Goal: Find specific page/section: Find specific page/section

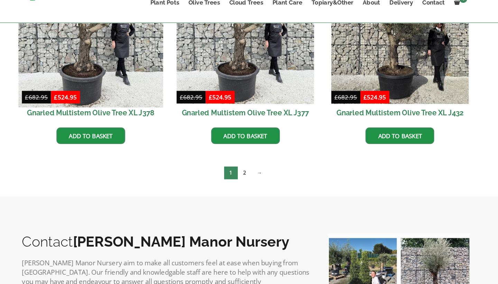
scroll to position [1206, 0]
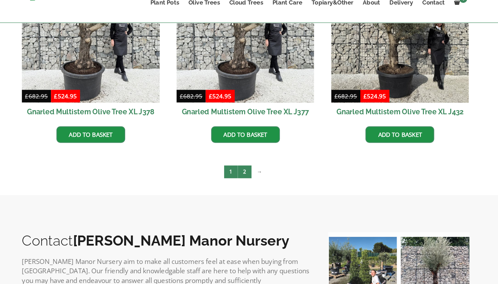
click at [242, 179] on link "2" at bounding box center [248, 184] width 12 height 11
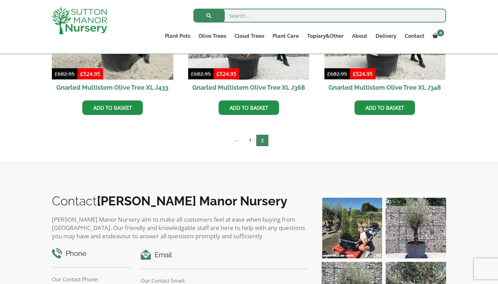
scroll to position [274, 0]
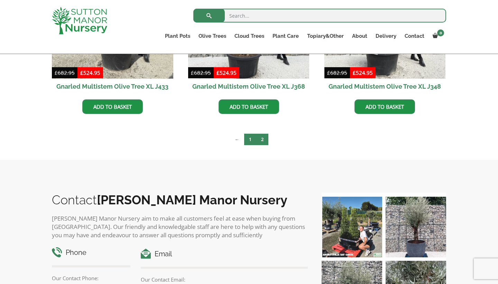
click at [251, 137] on link "1" at bounding box center [250, 138] width 12 height 11
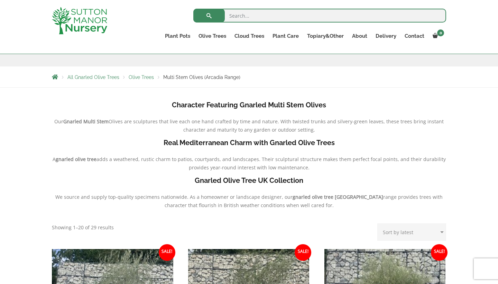
scroll to position [85, 0]
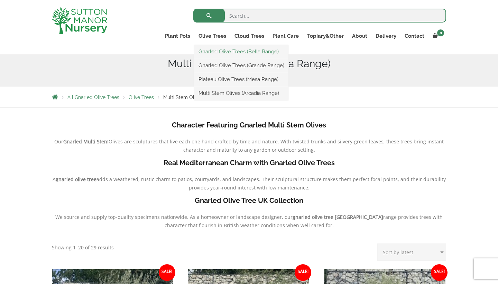
click at [221, 50] on link "Gnarled Olive Trees (Bella Range)" at bounding box center [241, 51] width 94 height 10
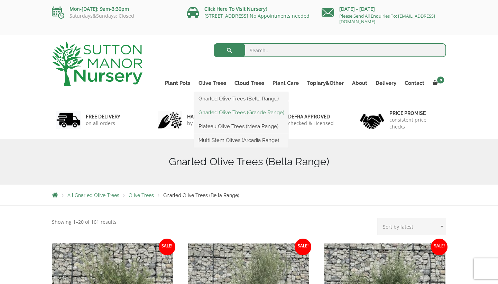
click at [215, 112] on link "Gnarled Olive Trees (Grande Range)" at bounding box center [241, 112] width 94 height 10
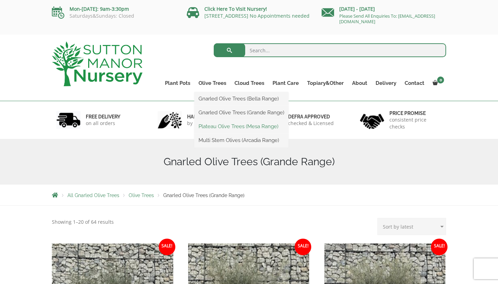
click at [228, 126] on link "Plateau Olive Trees (Mesa Range)" at bounding box center [241, 126] width 94 height 10
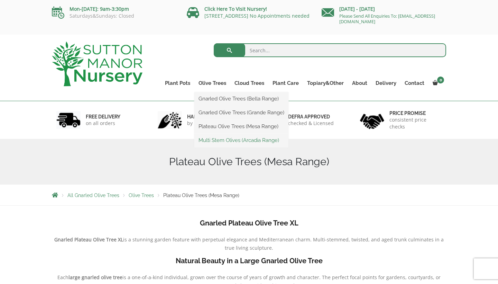
click at [225, 140] on link "Multi Stem Olives (Arcadia Range)" at bounding box center [241, 140] width 94 height 10
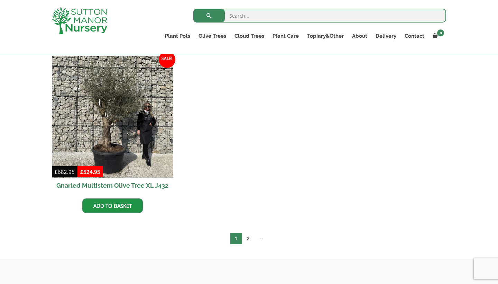
scroll to position [1156, 0]
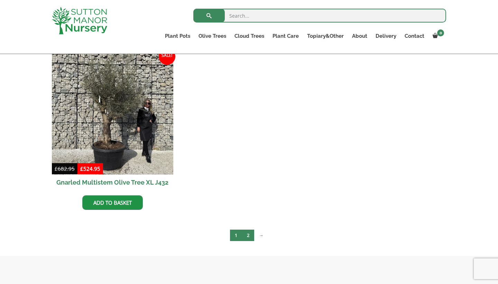
click at [249, 233] on link "2" at bounding box center [248, 234] width 12 height 11
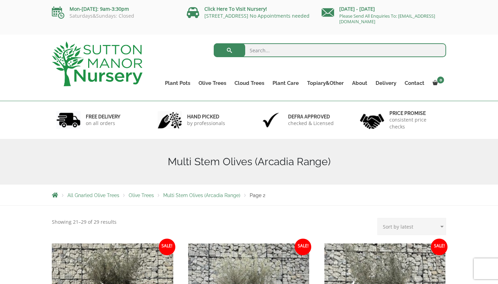
click at [260, 50] on input "search" at bounding box center [330, 50] width 233 height 14
type input "J314"
click at [229, 50] on button "submit" at bounding box center [229, 50] width 31 height 14
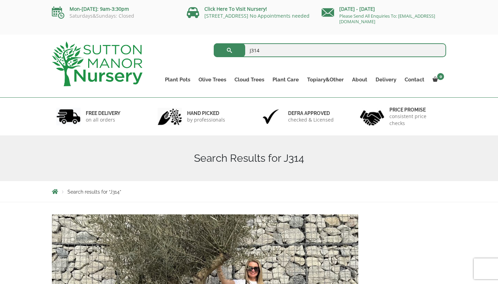
click at [261, 49] on input "J314" at bounding box center [330, 50] width 233 height 14
type input "J311"
click at [229, 50] on button "submit" at bounding box center [229, 50] width 31 height 14
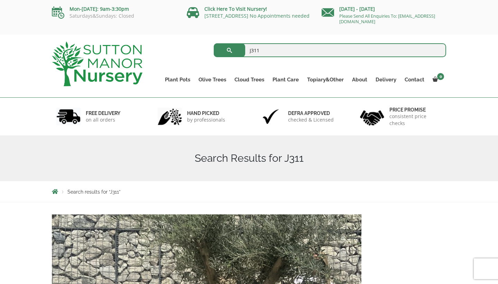
click at [265, 48] on input "J311" at bounding box center [330, 50] width 233 height 14
type input "J390"
click at [229, 50] on button "submit" at bounding box center [229, 50] width 31 height 14
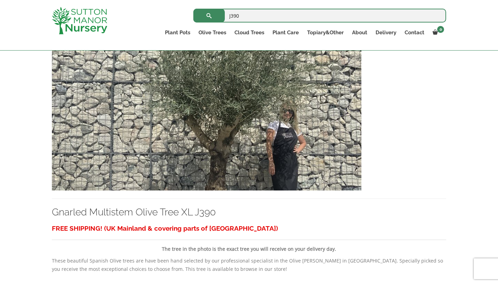
scroll to position [30, 0]
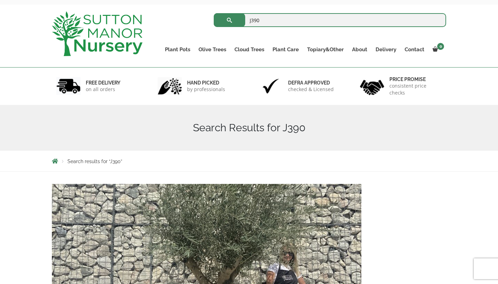
click at [261, 19] on input "J390" at bounding box center [330, 20] width 233 height 14
type input "J314"
click at [229, 20] on button "submit" at bounding box center [229, 20] width 31 height 14
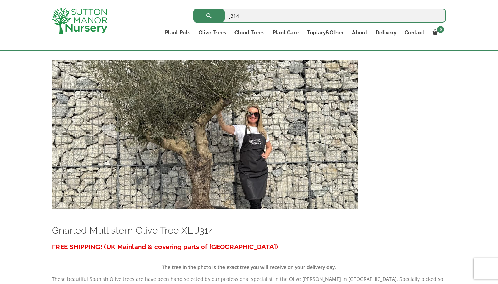
scroll to position [157, 0]
